Goal: Transaction & Acquisition: Purchase product/service

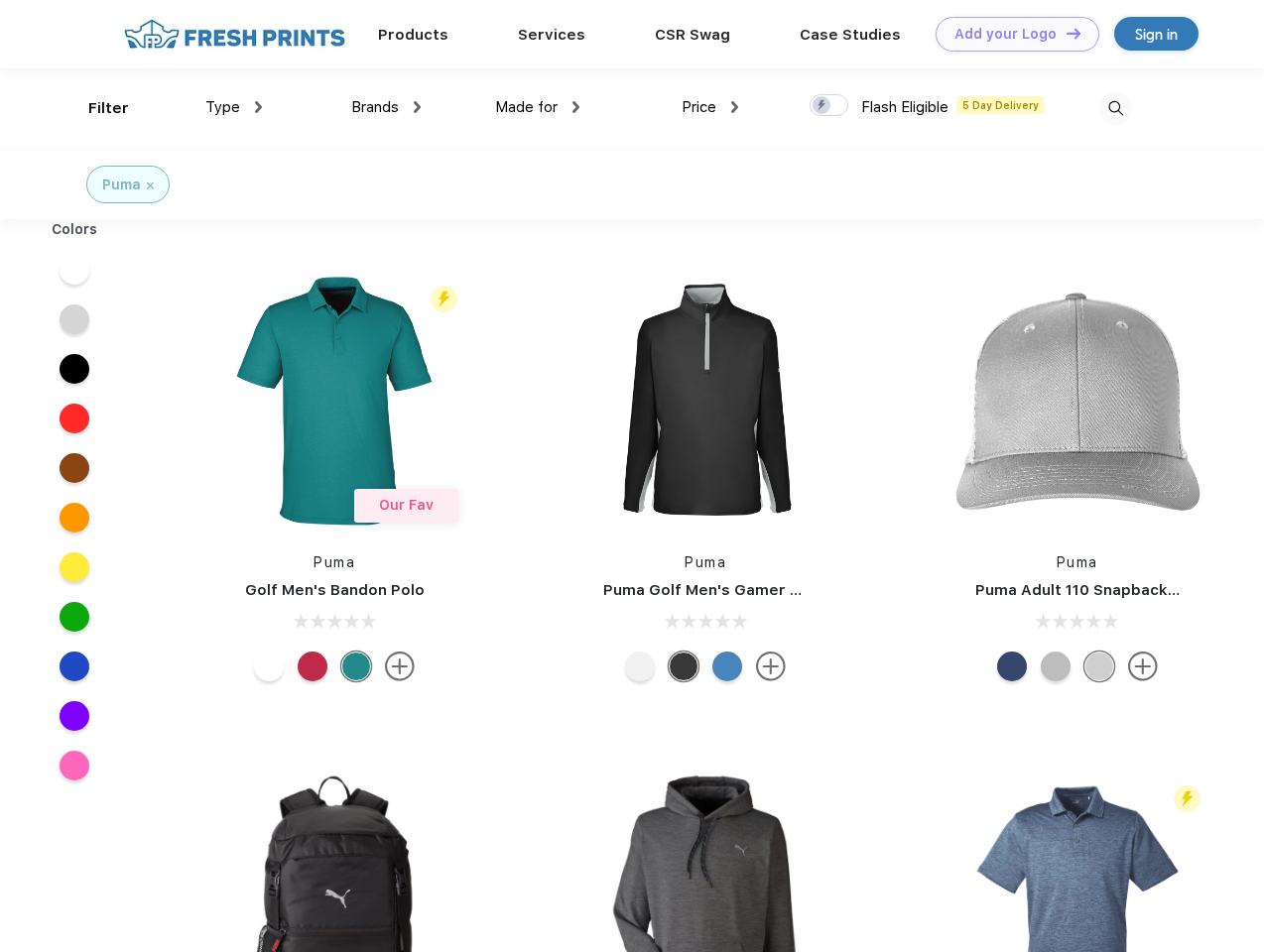
scroll to position [1, 0]
click at [1010, 34] on link "Add your Logo Design Tool" at bounding box center [1017, 34] width 164 height 35
click at [0, 0] on div "Design Tool" at bounding box center [0, 0] width 0 height 0
click at [1064, 33] on link "Add your Logo Design Tool" at bounding box center [1017, 34] width 164 height 35
click at [95, 108] on div "Filter" at bounding box center [108, 108] width 41 height 23
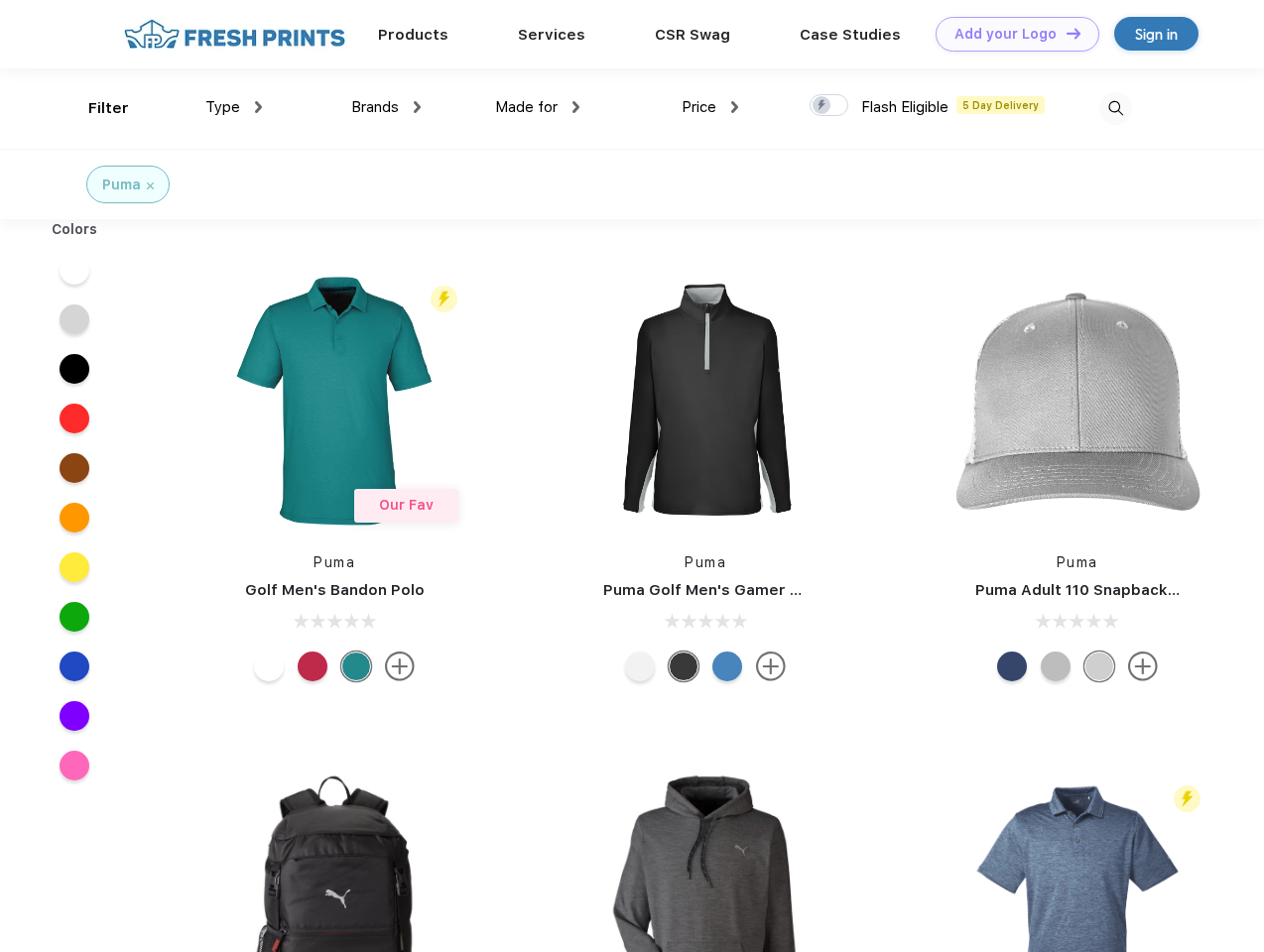
click at [234, 107] on span "Type" at bounding box center [222, 107] width 35 height 18
click at [386, 107] on span "Brands" at bounding box center [375, 107] width 48 height 18
click at [538, 107] on span "Made for" at bounding box center [526, 107] width 63 height 18
click at [710, 107] on span "Price" at bounding box center [698, 107] width 35 height 18
click at [829, 106] on div at bounding box center [828, 105] width 39 height 22
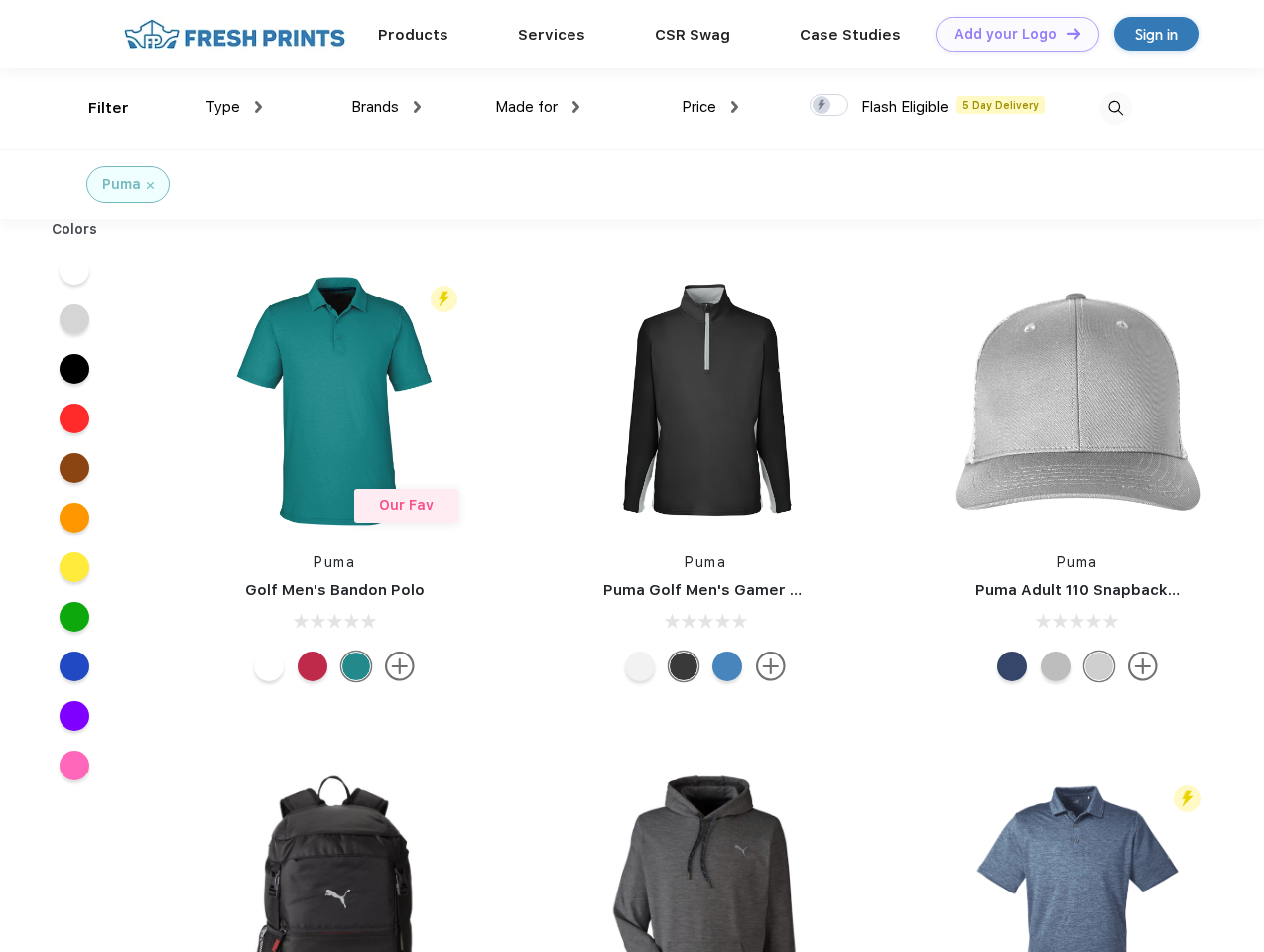
click at [822, 106] on input "checkbox" at bounding box center [815, 99] width 13 height 13
click at [1115, 108] on img at bounding box center [1115, 108] width 33 height 33
